Goal: Information Seeking & Learning: Learn about a topic

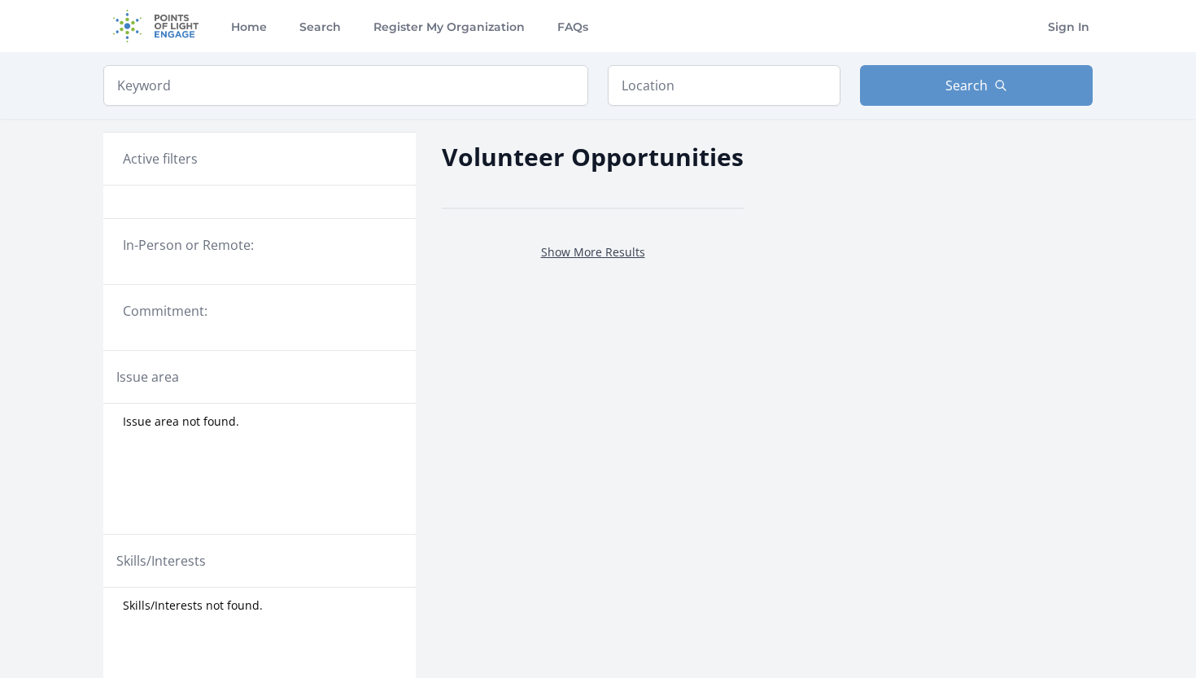
click at [585, 245] on link "Show More Results" at bounding box center [593, 251] width 104 height 15
click at [586, 253] on link "Show More Results" at bounding box center [593, 251] width 104 height 15
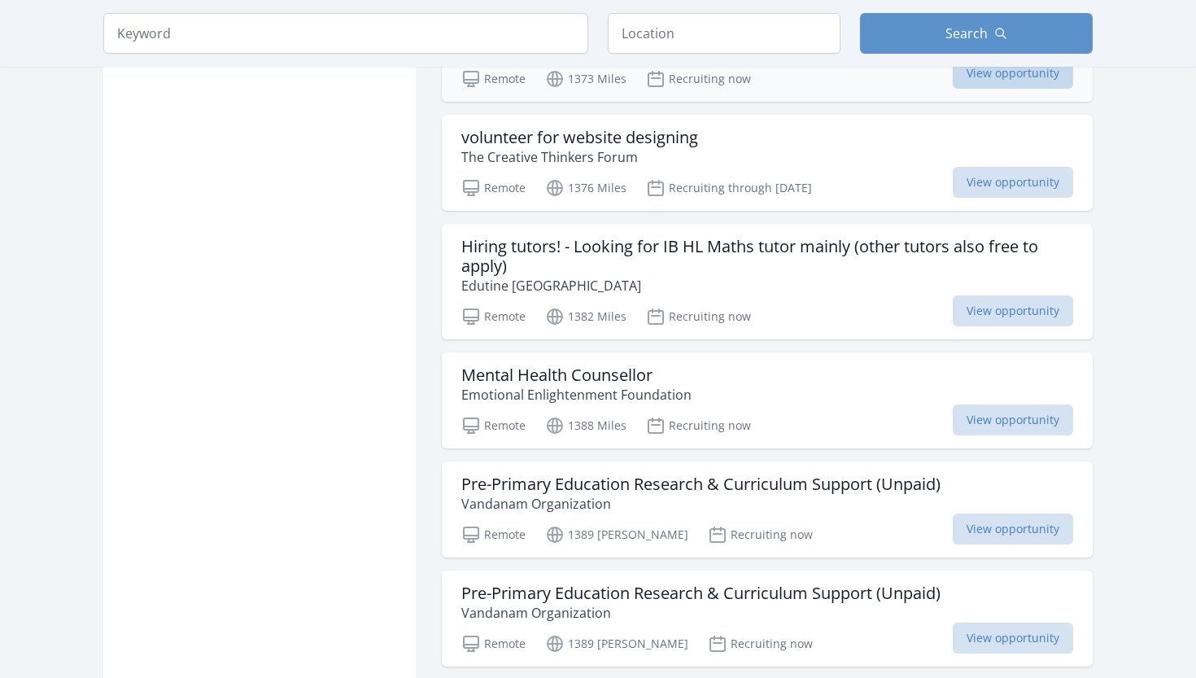
scroll to position [2515, 0]
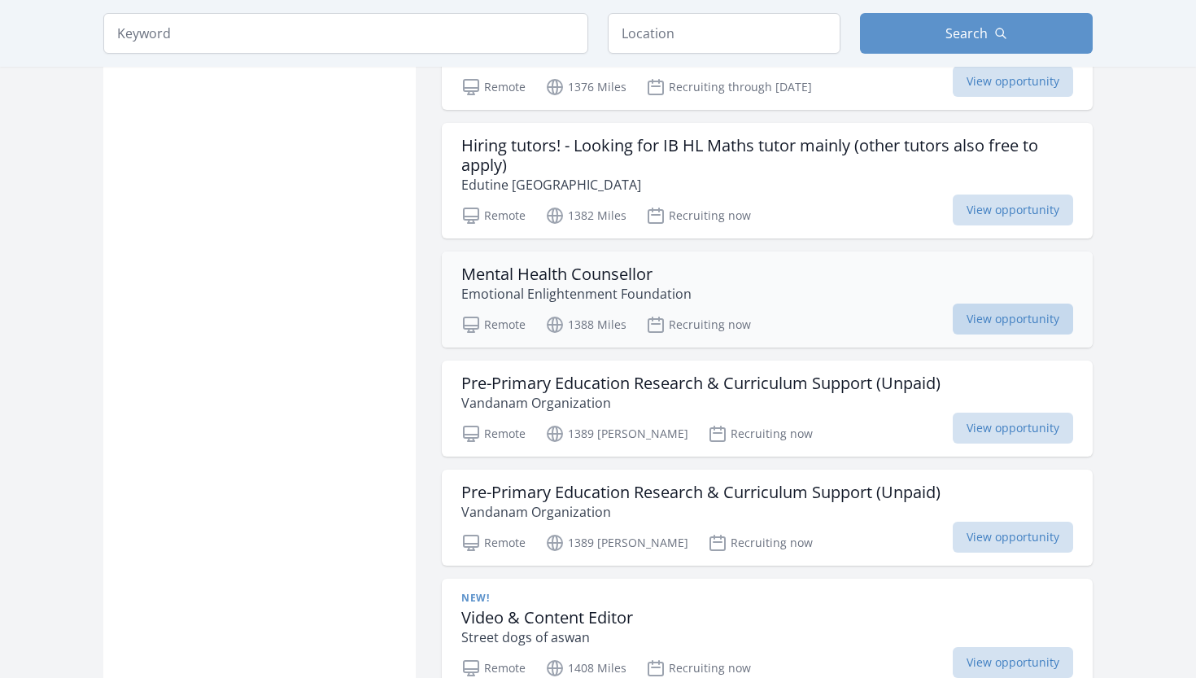
click at [1008, 324] on span "View opportunity" at bounding box center [1013, 319] width 120 height 31
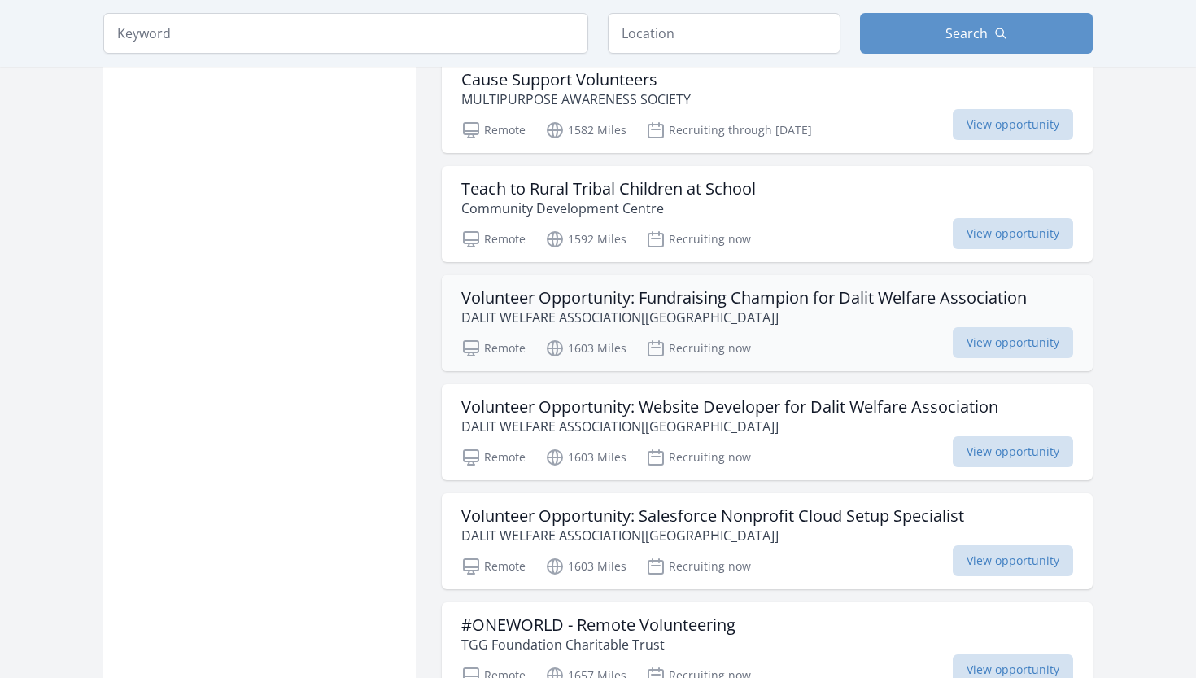
scroll to position [3605, 0]
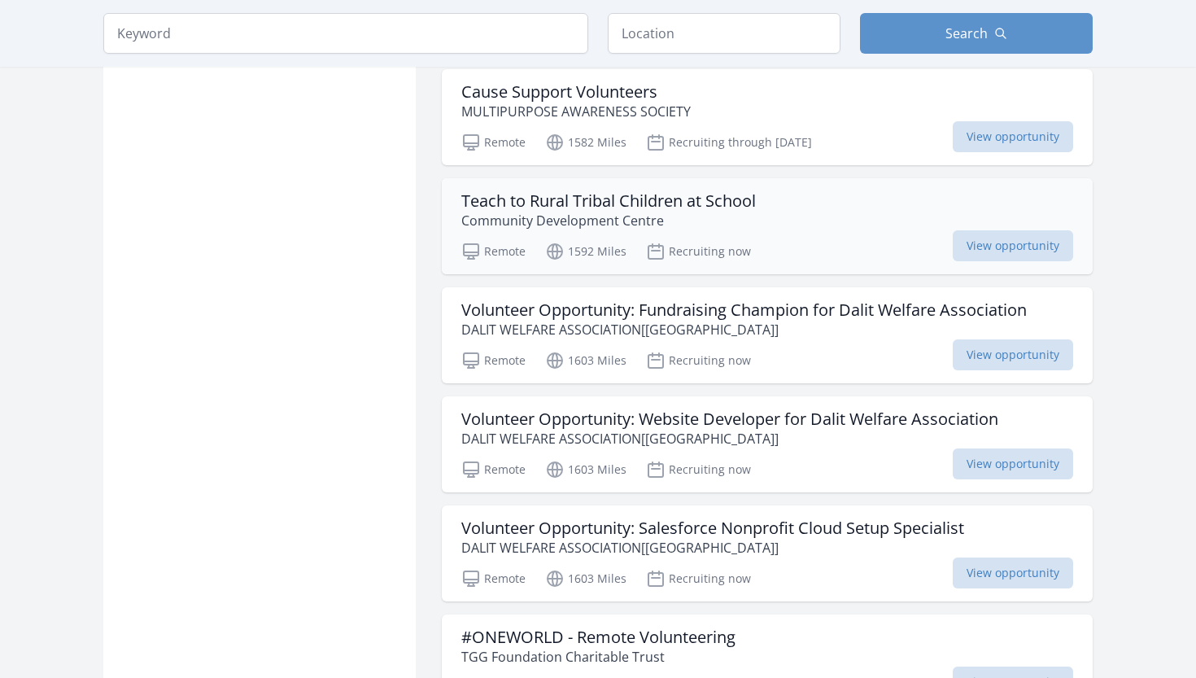
click at [662, 211] on h3 "Teach to Rural Tribal Children at School" at bounding box center [608, 201] width 295 height 20
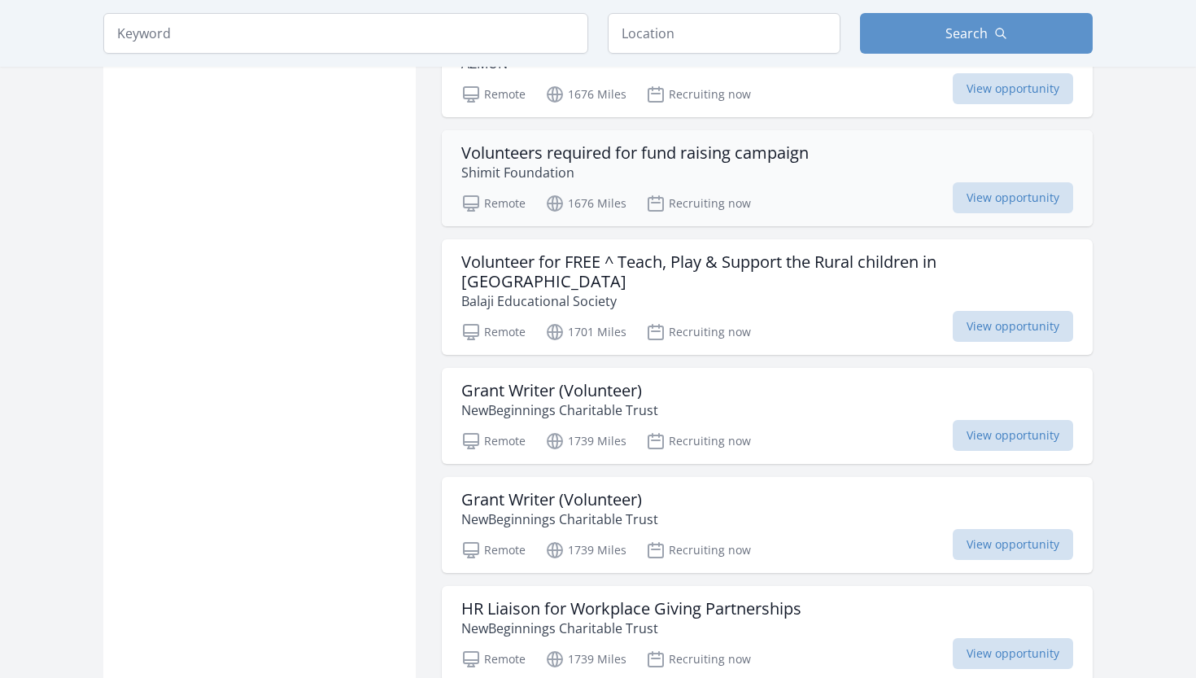
scroll to position [4483, 0]
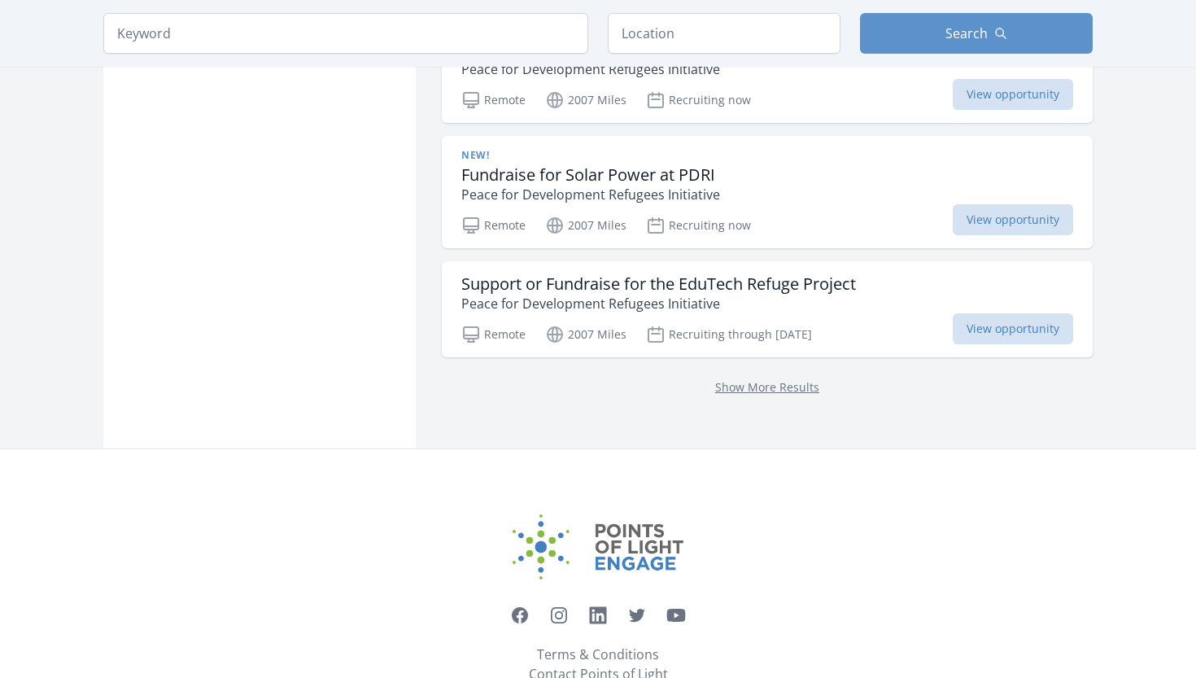
scroll to position [6592, 0]
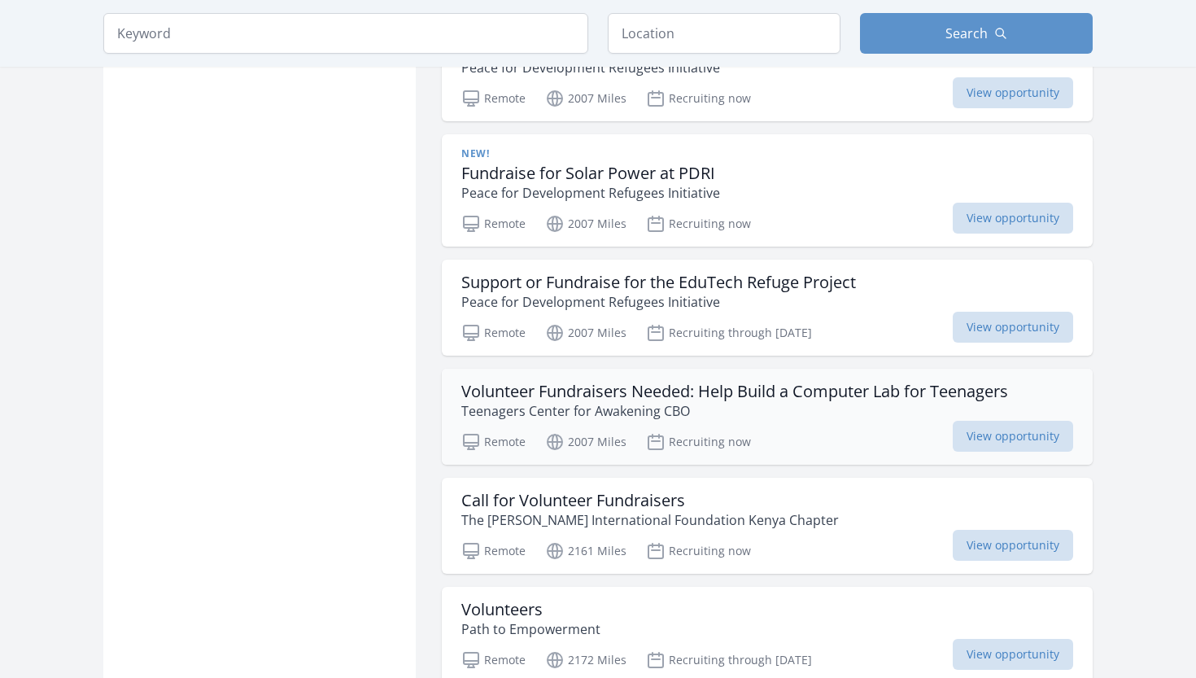
click at [765, 382] on h3 "Volunteer Fundraisers Needed: Help Build a Computer Lab for Teenagers" at bounding box center [734, 392] width 547 height 20
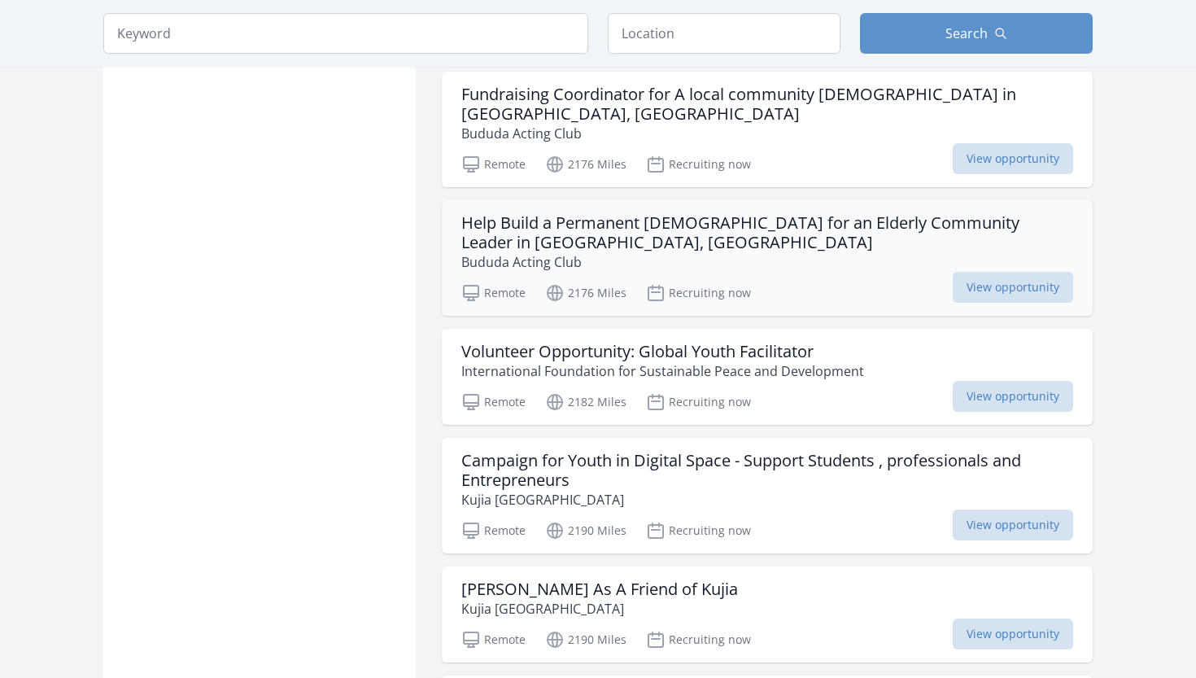
scroll to position [7386, 0]
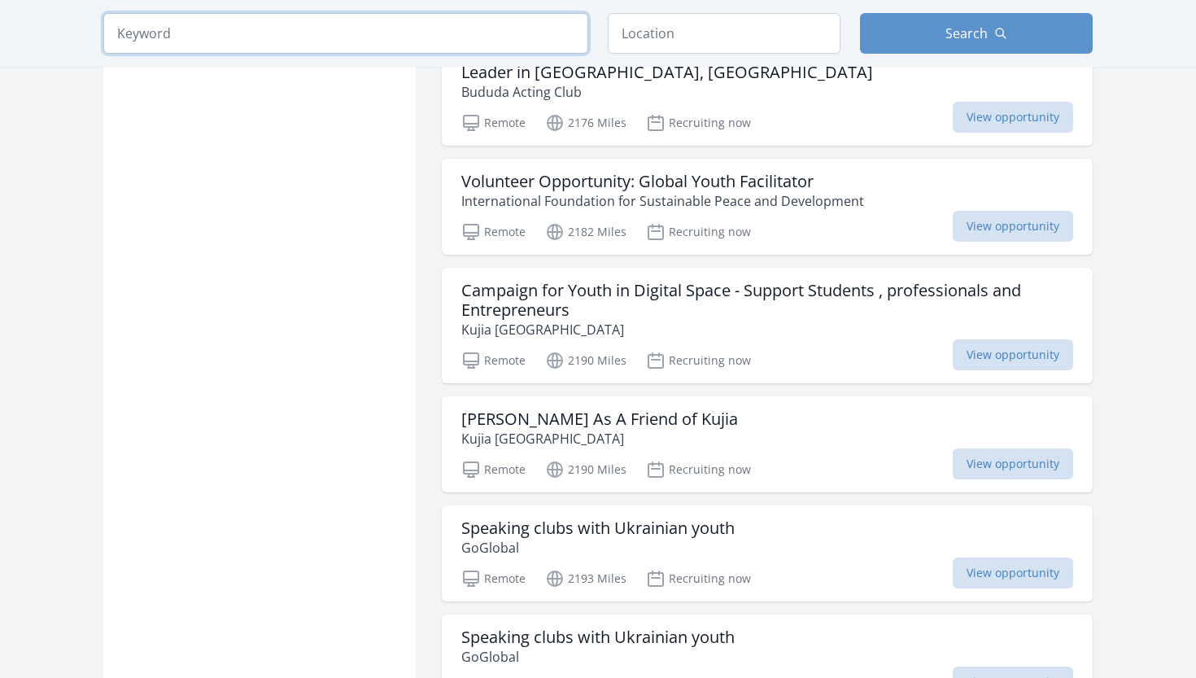
click at [387, 32] on input "search" at bounding box center [345, 33] width 485 height 41
type input "Tamil"
click button "submit" at bounding box center [0, 0] width 0 height 0
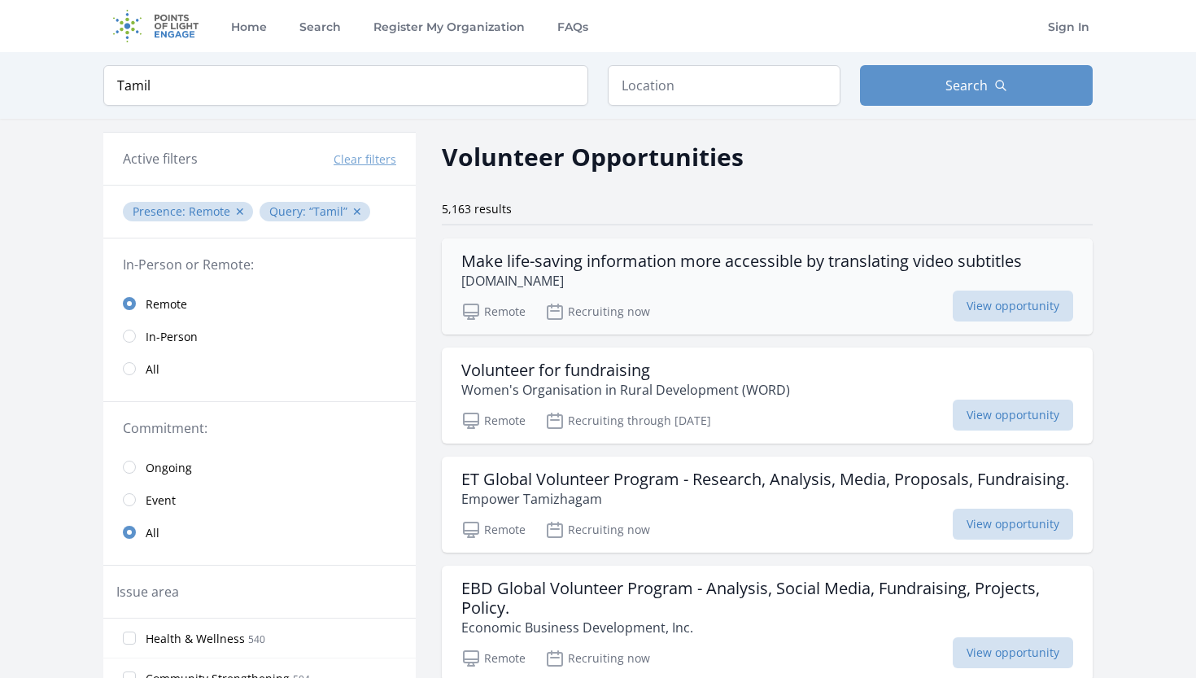
click at [880, 258] on h3 "Make life-saving information more accessible by translating video subtitles" at bounding box center [741, 261] width 561 height 20
click at [674, 394] on p "Women's Organisation in Rural Development (WORD)" at bounding box center [625, 390] width 329 height 20
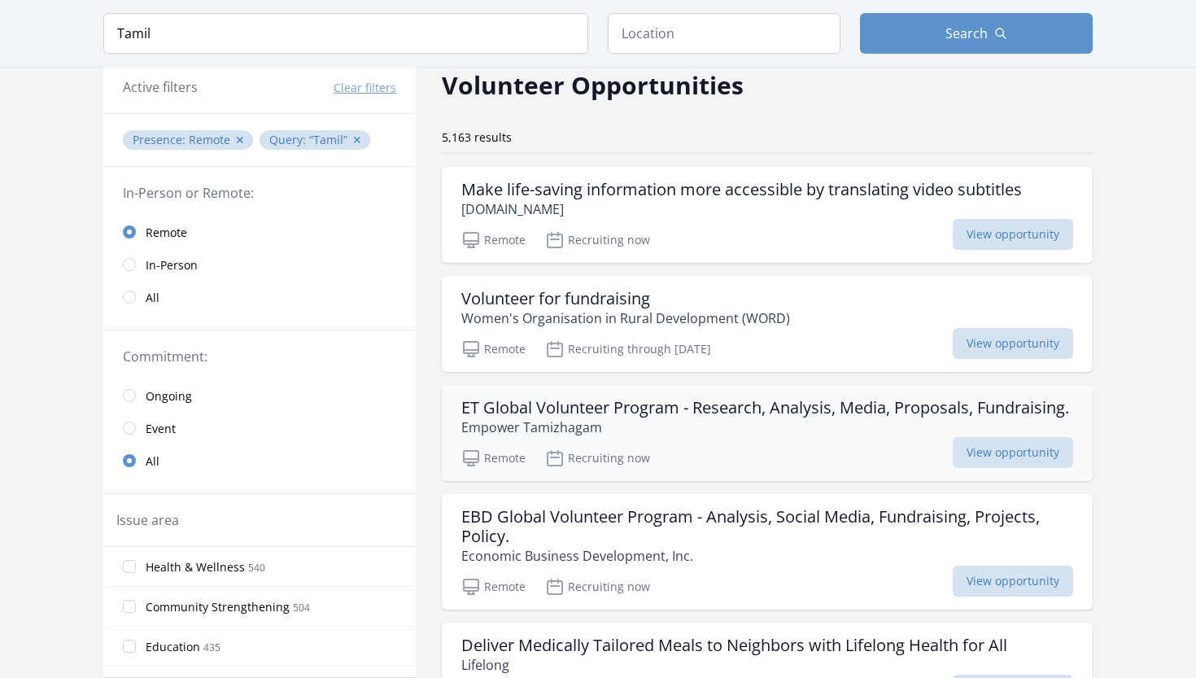
scroll to position [76, 0]
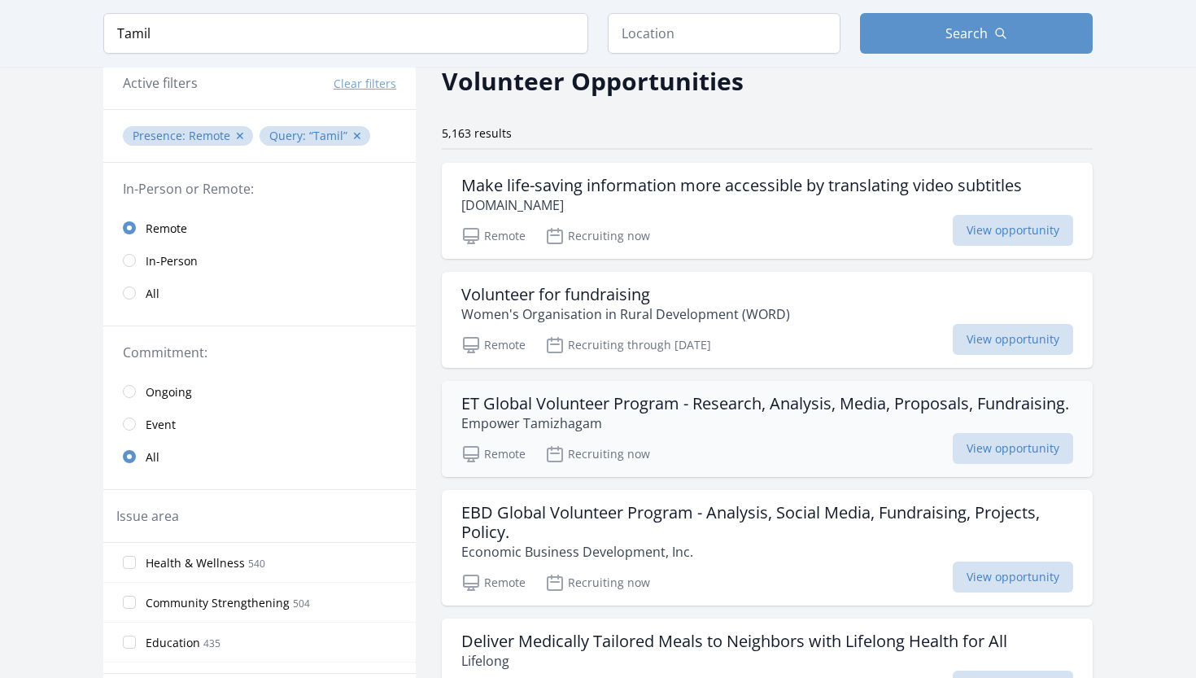
click at [719, 402] on h3 "ET Global Volunteer Program - Research, Analysis, Media, Proposals, Fundraising." at bounding box center [765, 404] width 608 height 20
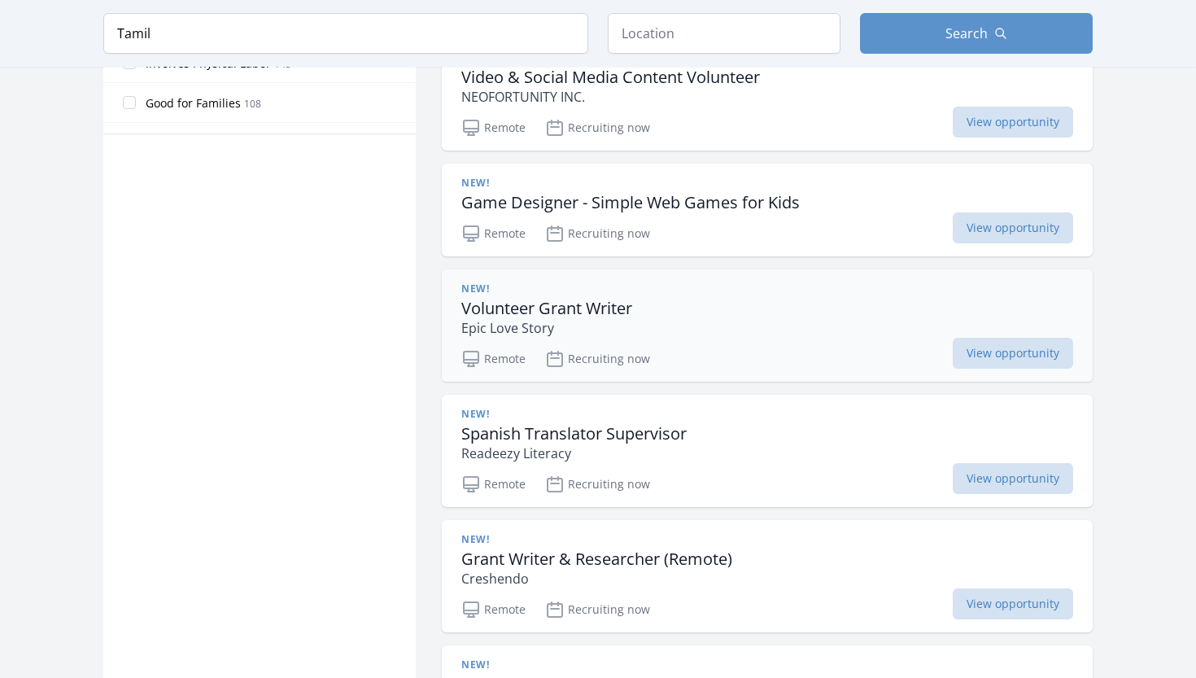
scroll to position [985, 0]
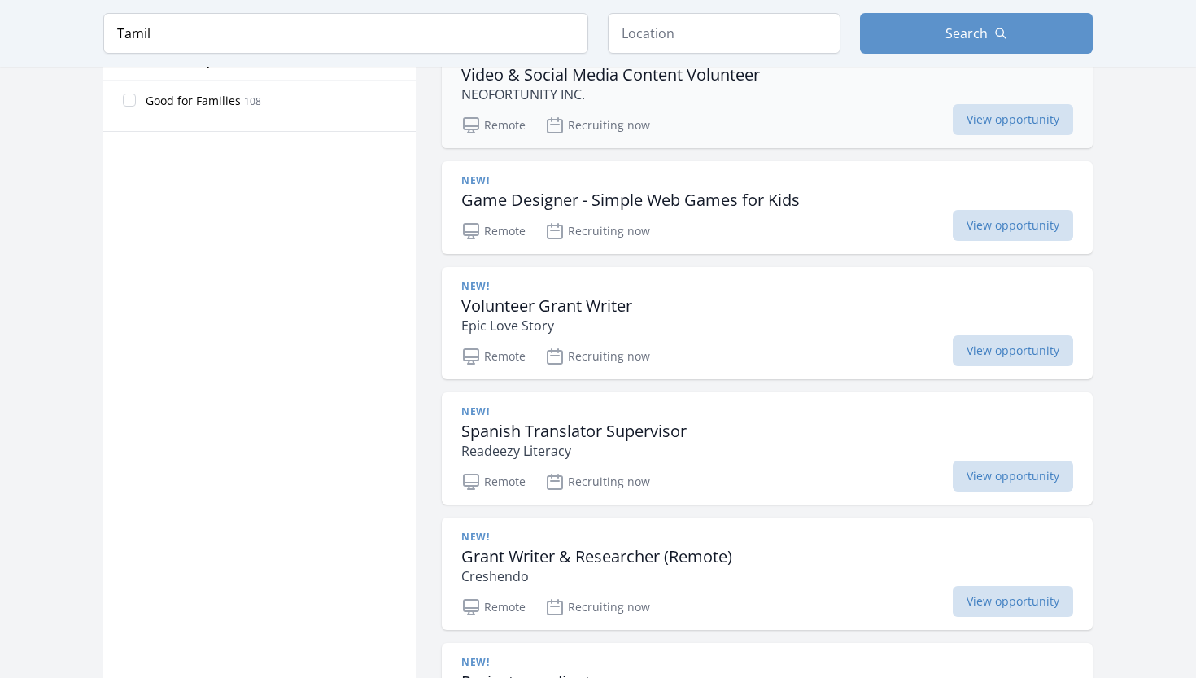
click at [635, 104] on p "NEOFORTUNITY INC." at bounding box center [610, 95] width 299 height 20
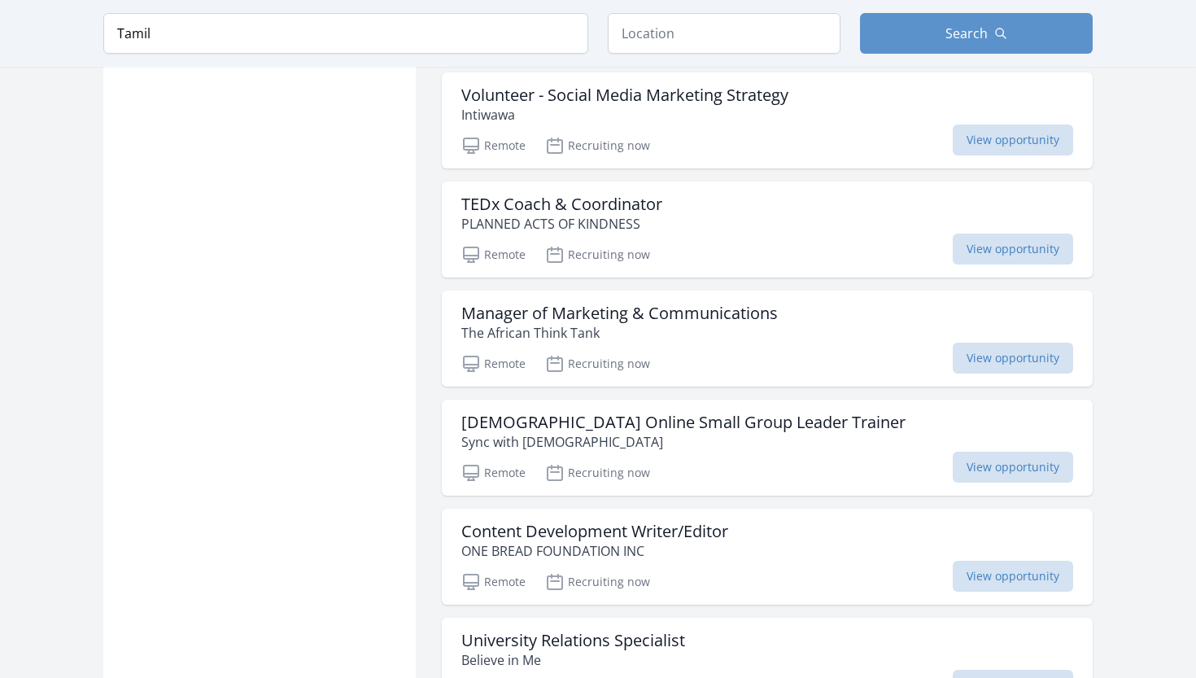
scroll to position [2544, 0]
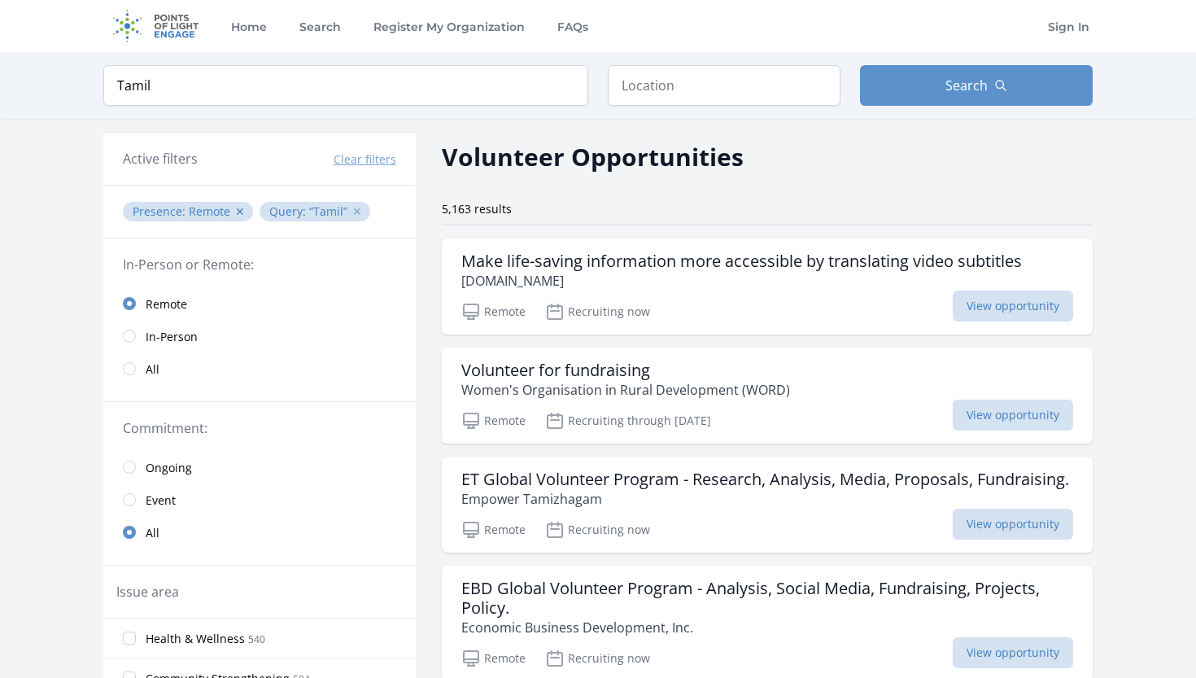
click at [354, 212] on button "✕" at bounding box center [357, 211] width 10 height 16
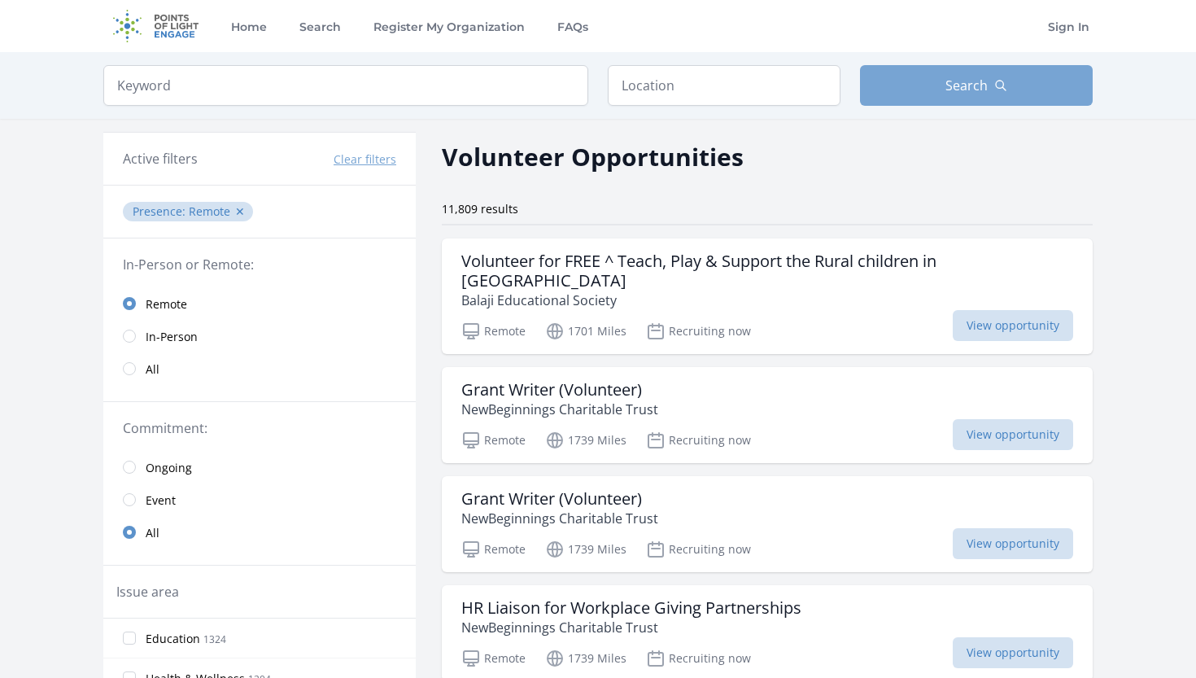
click at [1012, 96] on button "Search" at bounding box center [976, 85] width 233 height 41
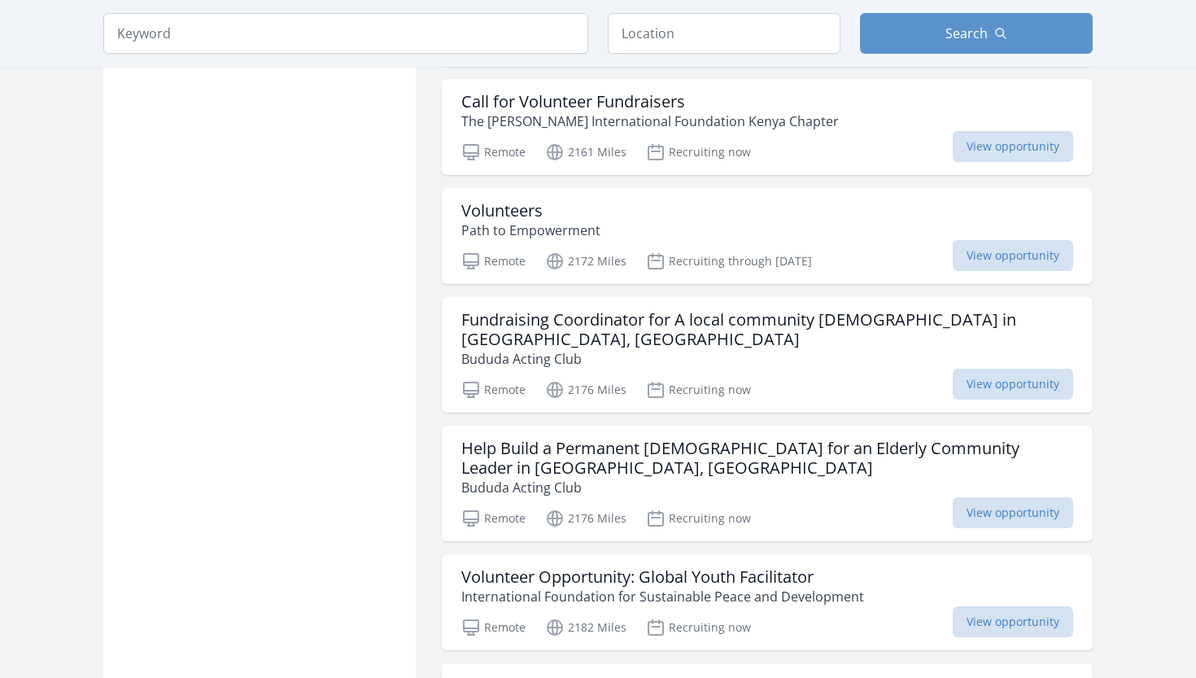
scroll to position [2576, 0]
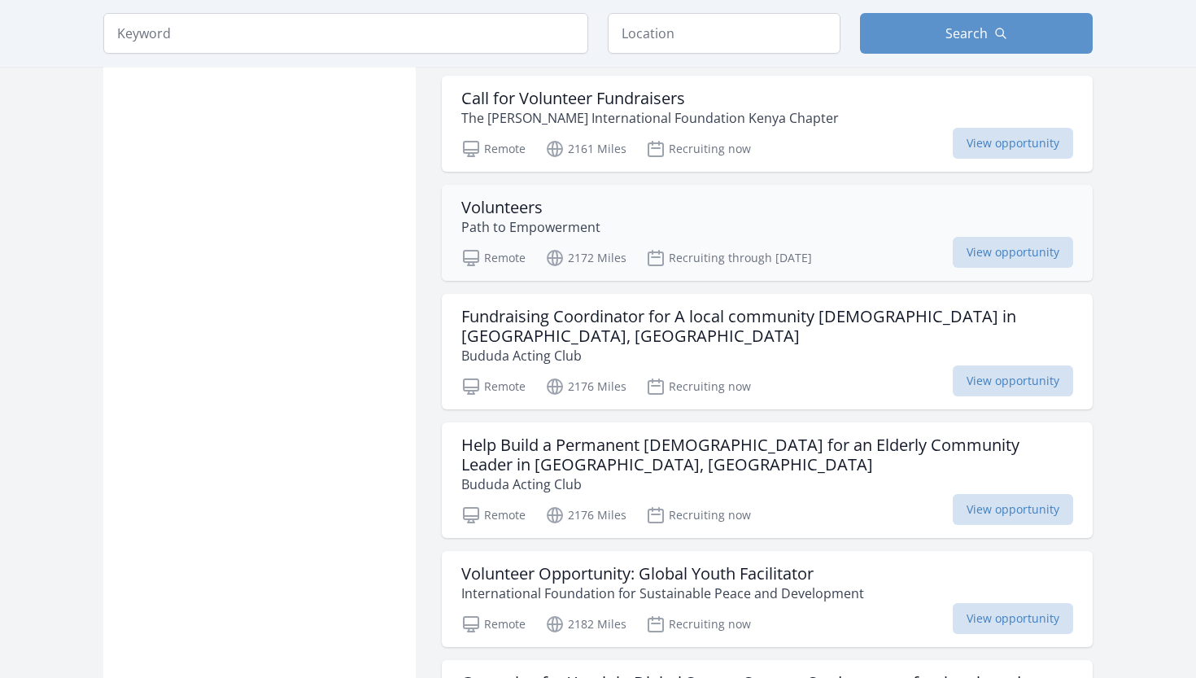
click at [704, 203] on div "Volunteers Path to Empowerment" at bounding box center [767, 217] width 612 height 39
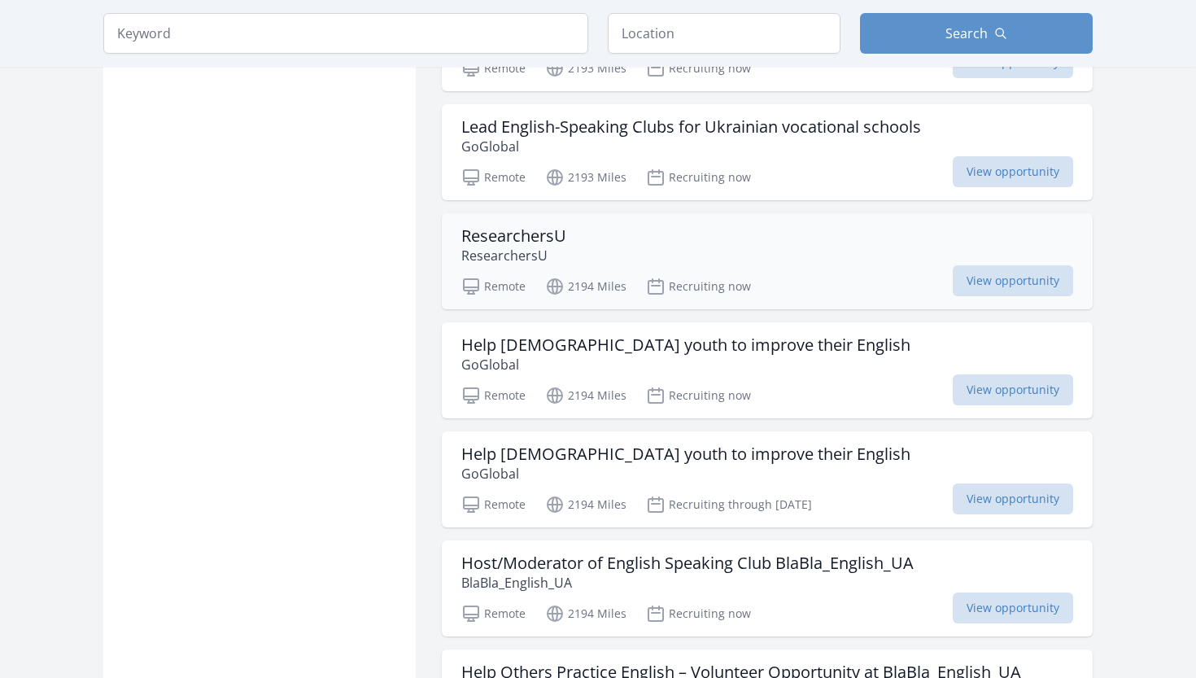
scroll to position [3590, 0]
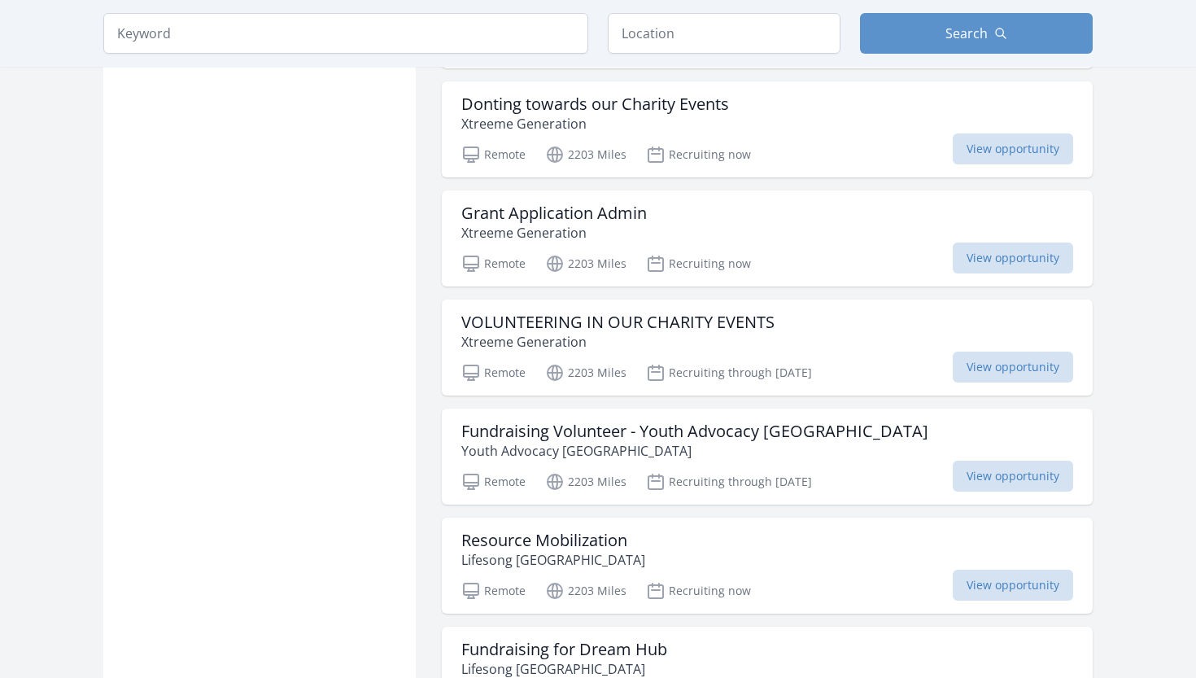
scroll to position [8025, 0]
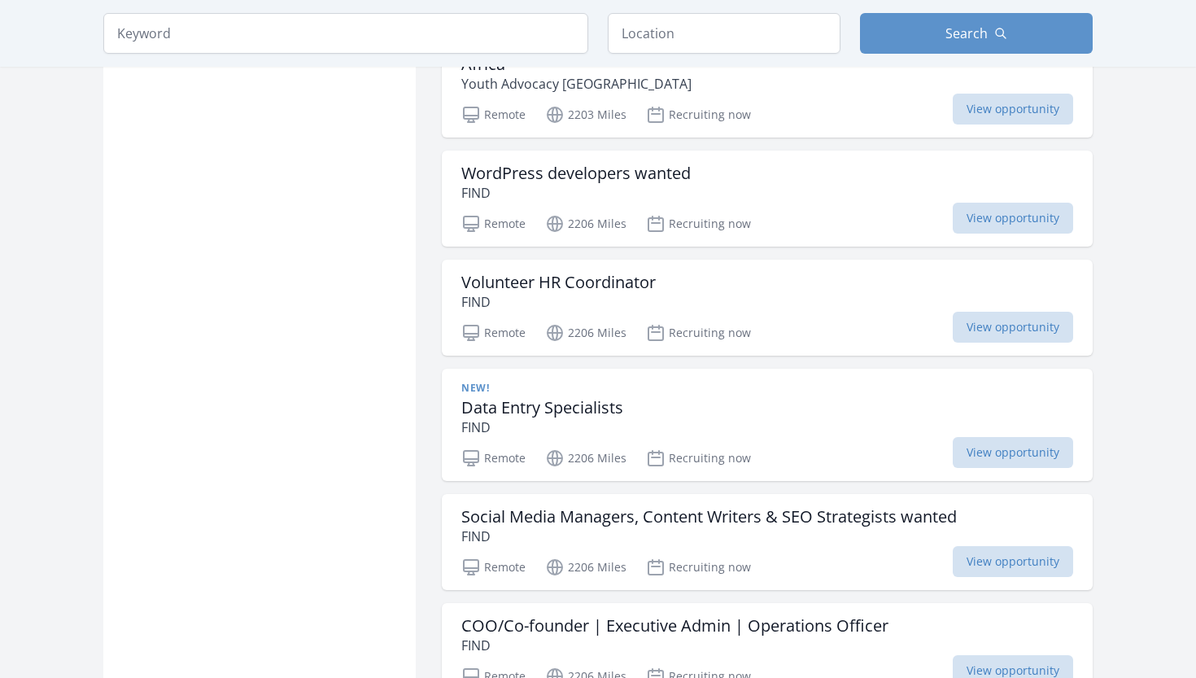
scroll to position [10922, 0]
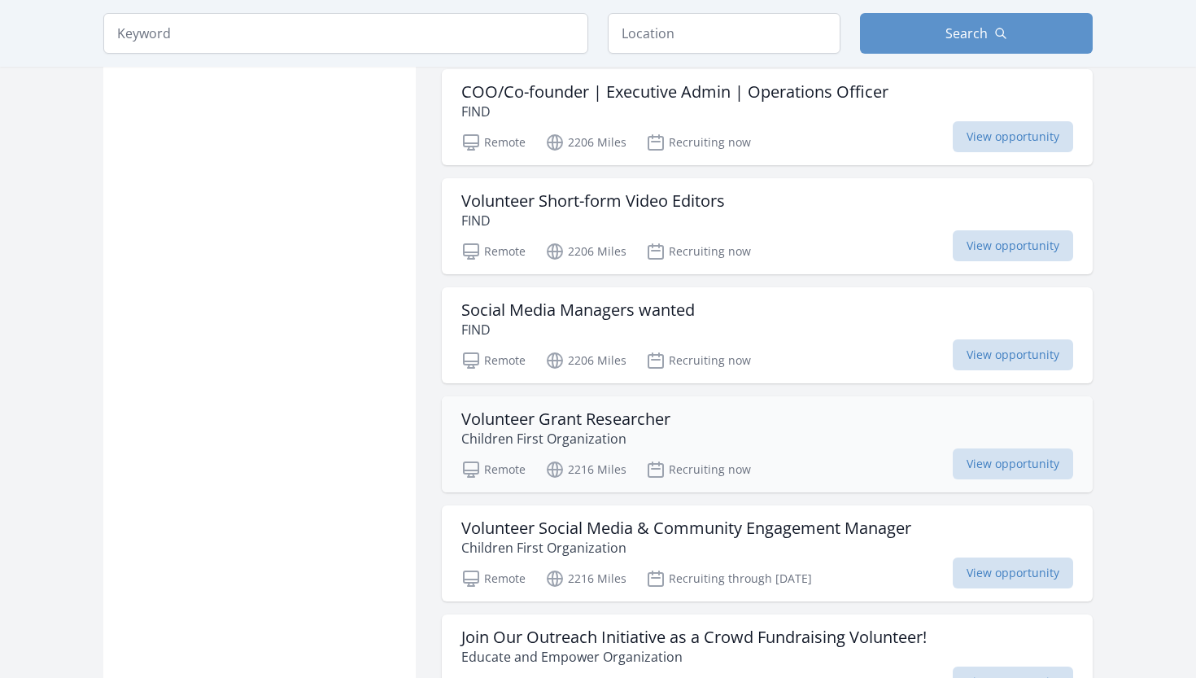
scroll to position [11458, 0]
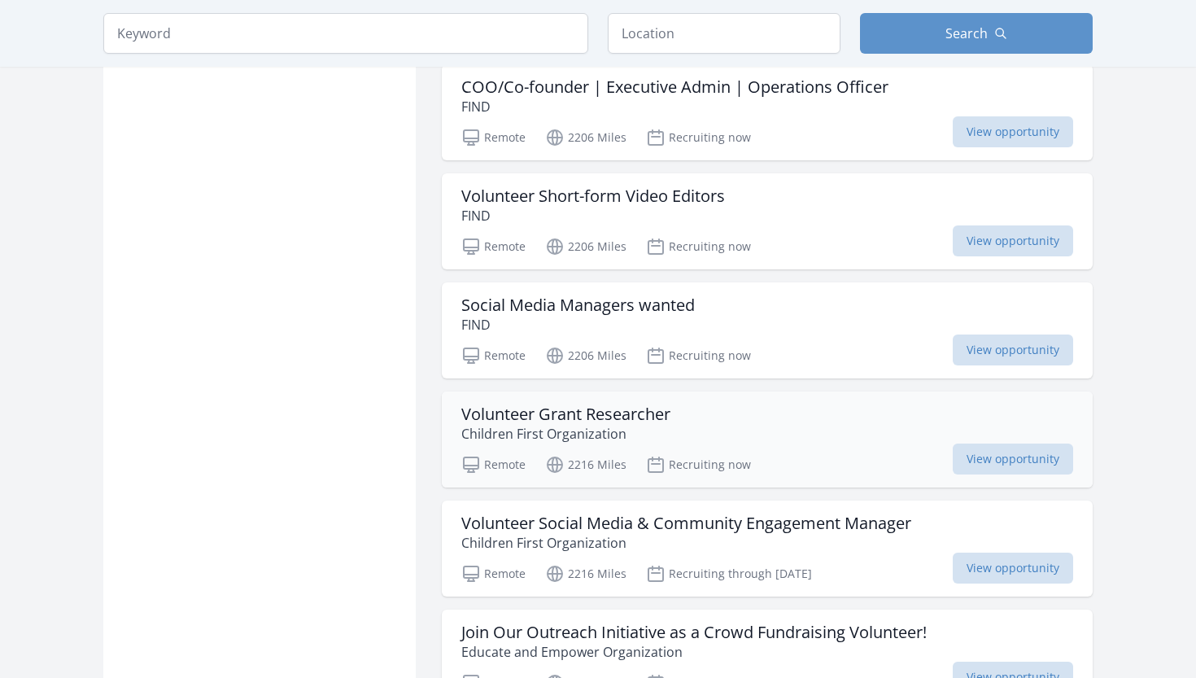
click at [826, 404] on div "Volunteer Grant Researcher Children First Organization" at bounding box center [767, 423] width 612 height 39
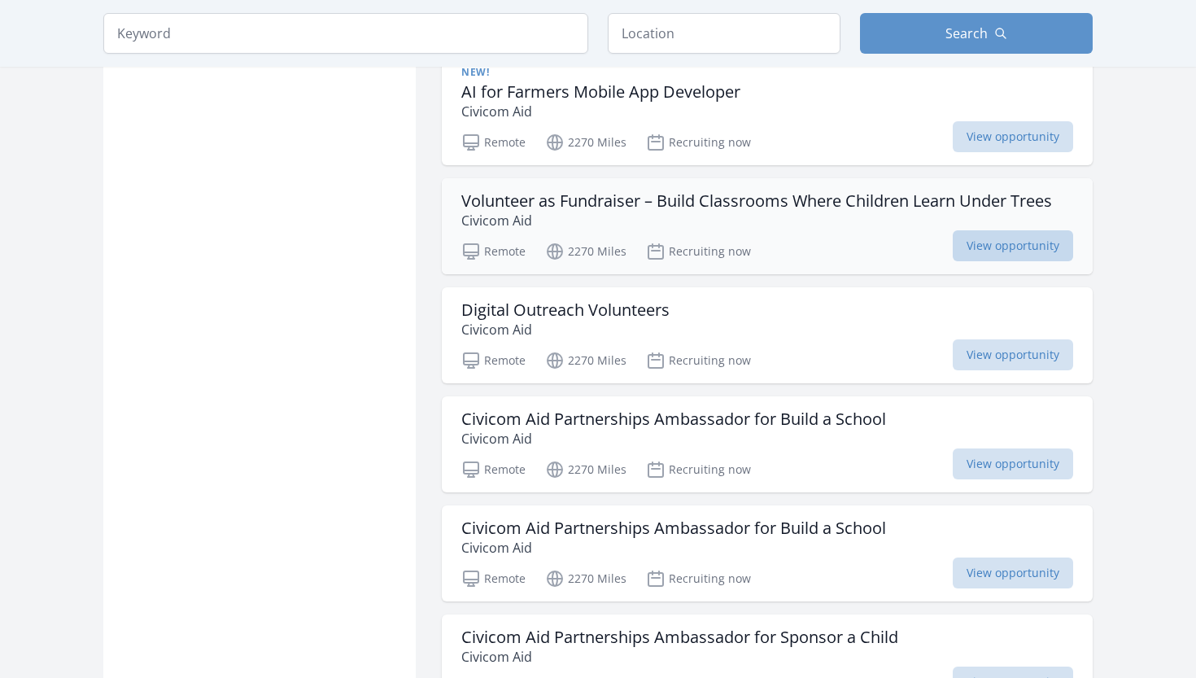
scroll to position [13211, 0]
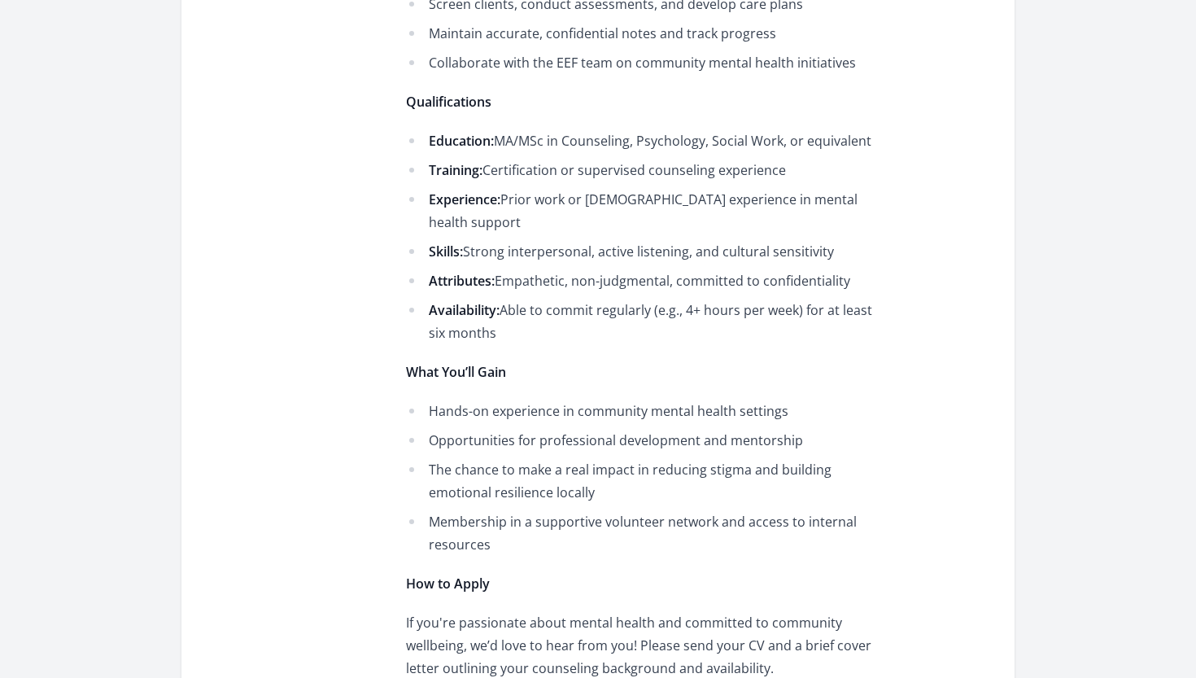
scroll to position [815, 0]
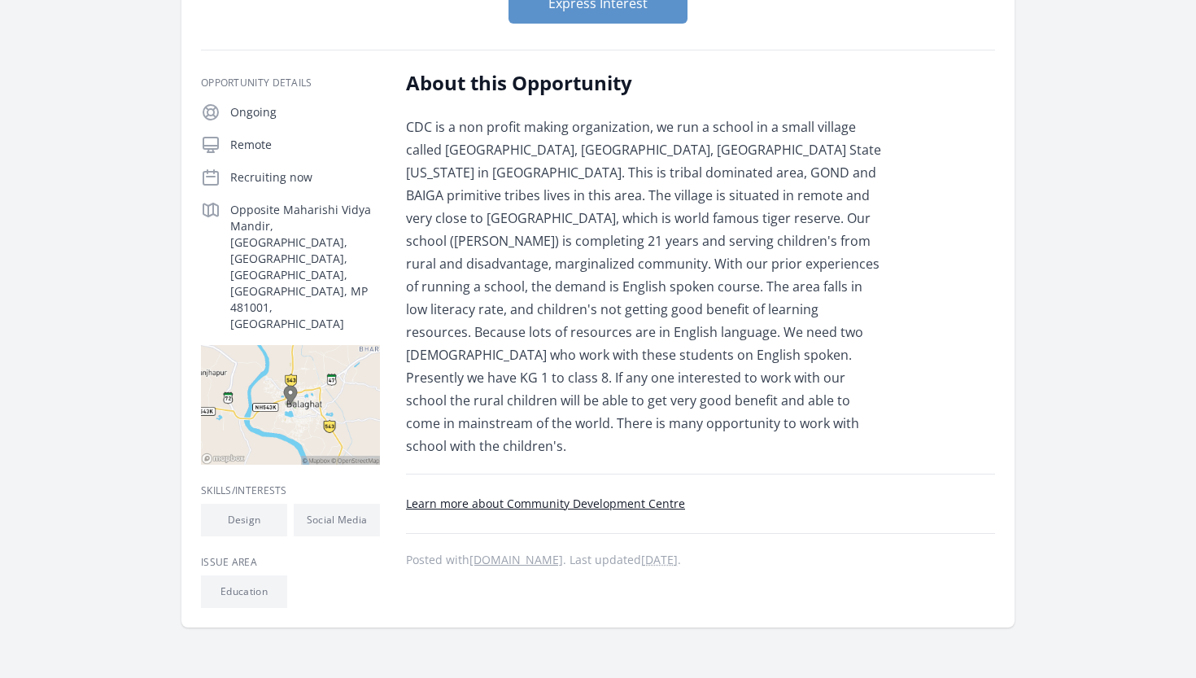
scroll to position [366, 0]
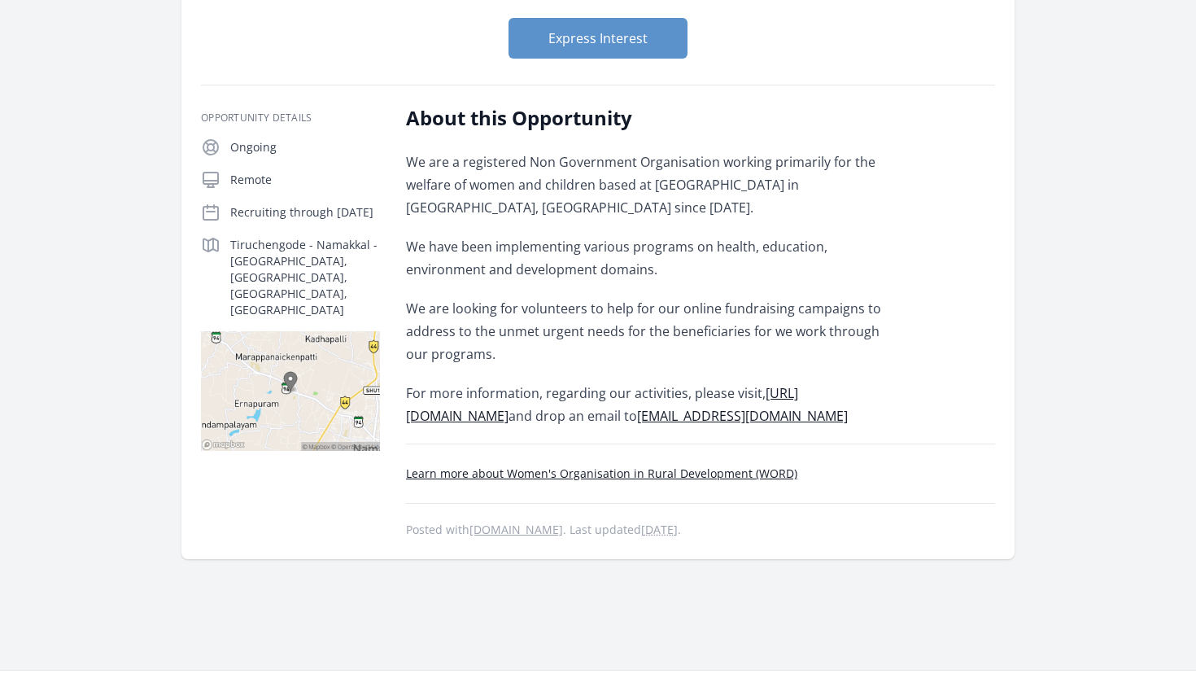
scroll to position [197, 0]
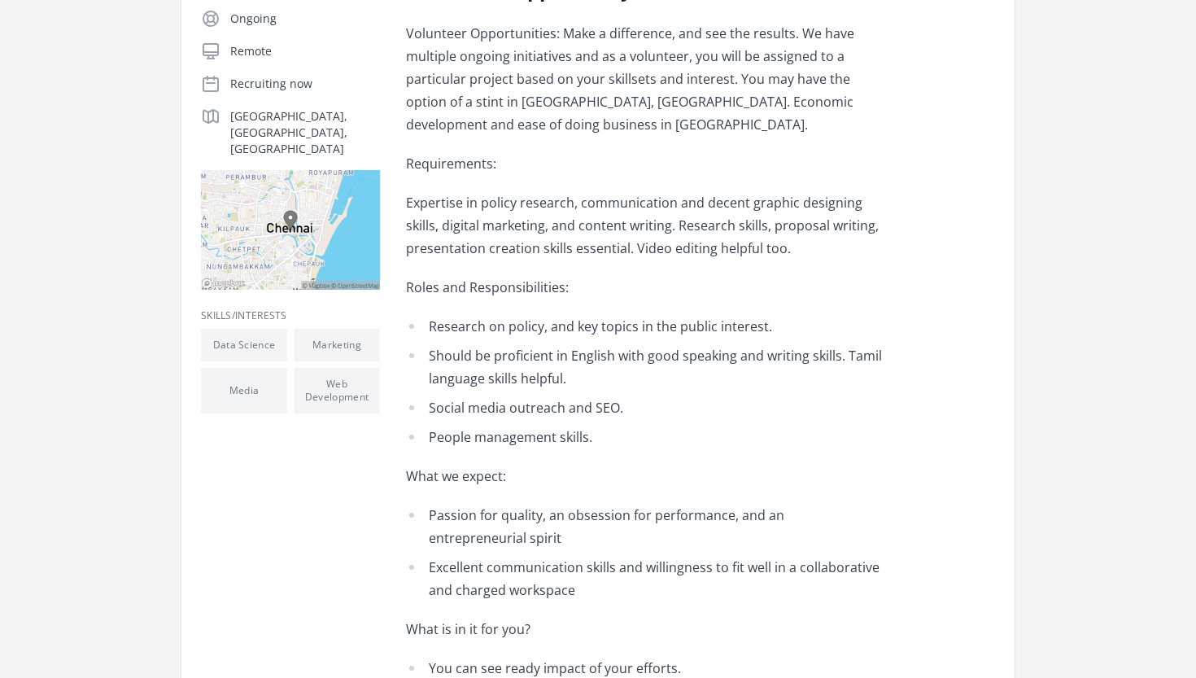
scroll to position [391, 0]
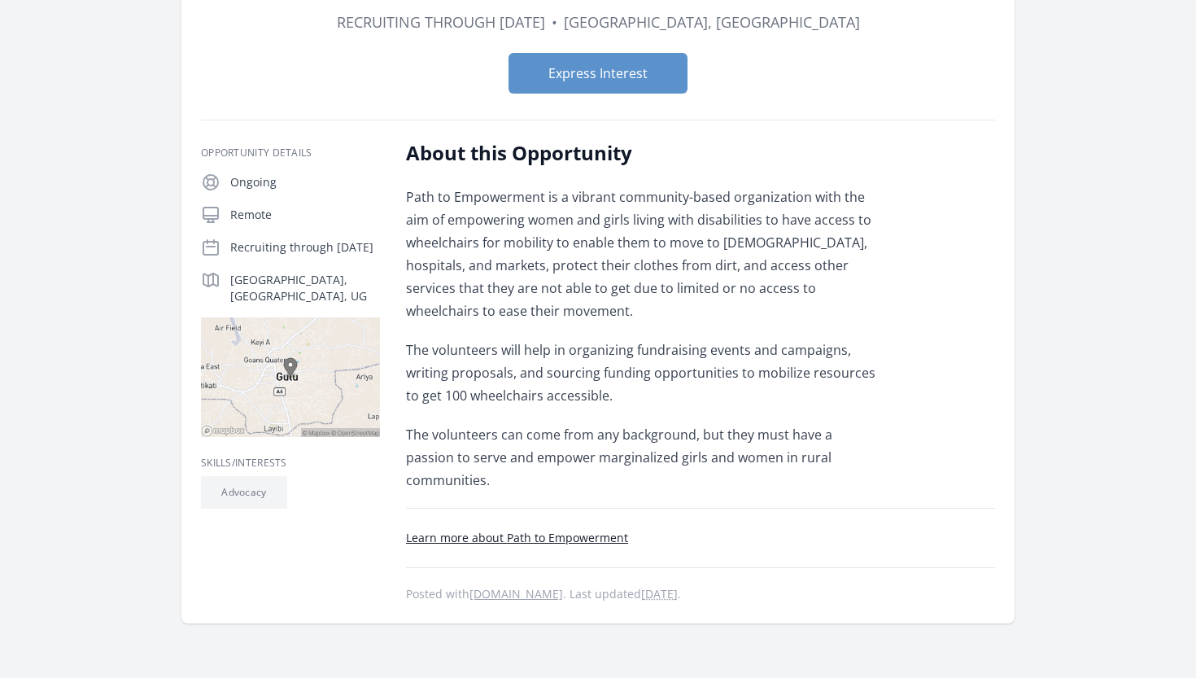
scroll to position [168, 0]
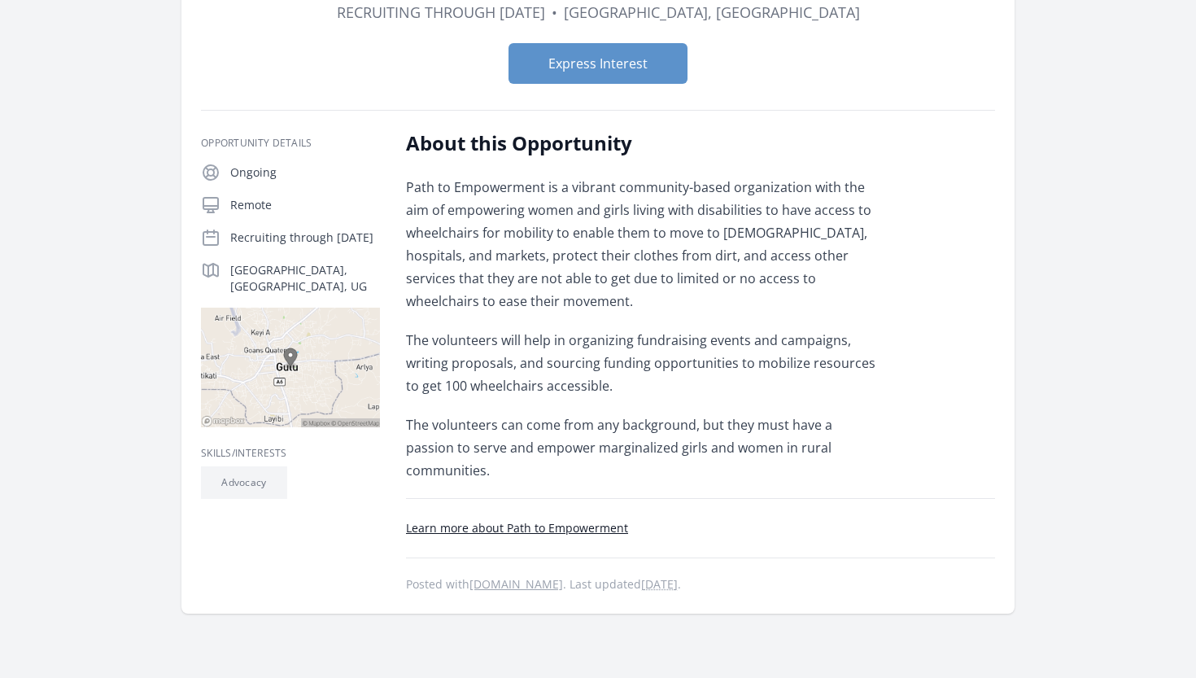
click at [561, 520] on link "Learn more about Path to Empowerment" at bounding box center [517, 527] width 222 height 15
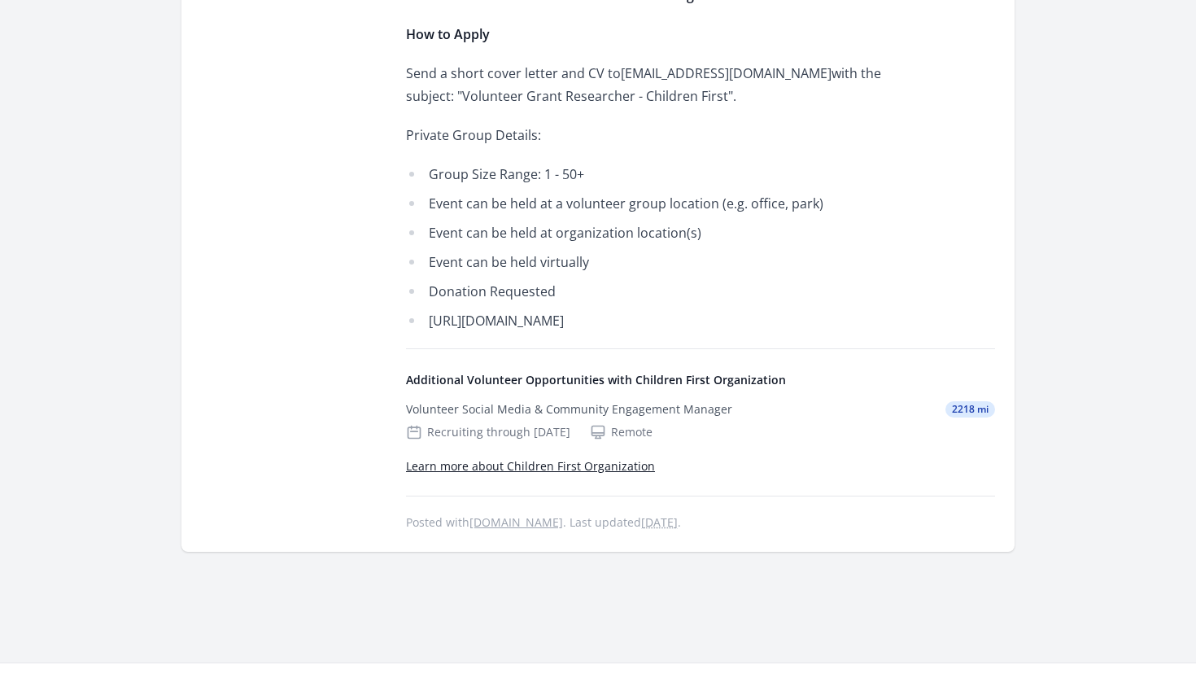
scroll to position [1291, 0]
